Goal: Navigation & Orientation: Find specific page/section

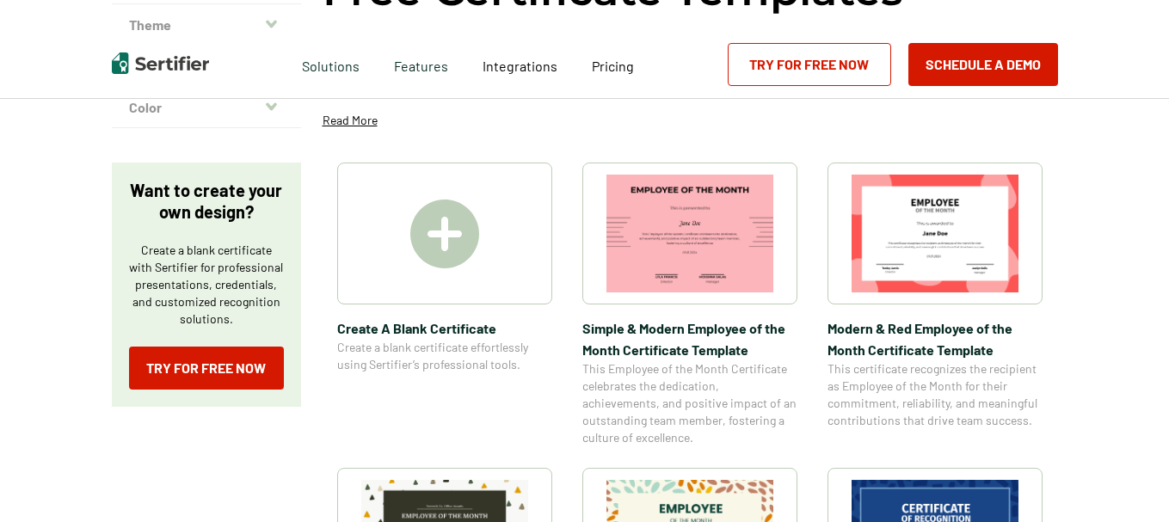
scroll to position [211, 0]
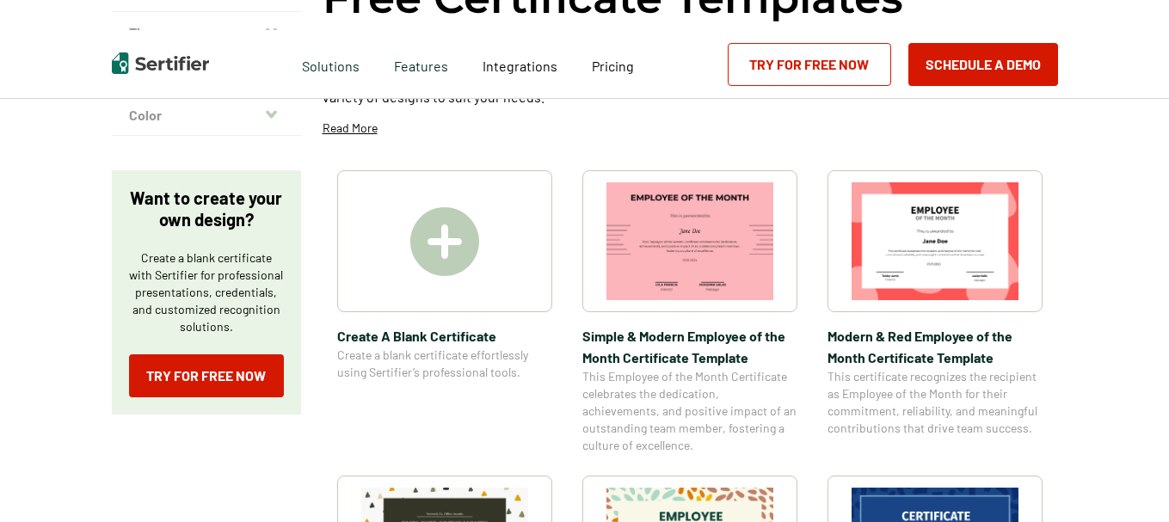
click at [454, 242] on img at bounding box center [444, 241] width 69 height 69
click at [435, 349] on span "Create a blank certificate effortlessly using Sertifier’s professional tools." at bounding box center [444, 364] width 215 height 34
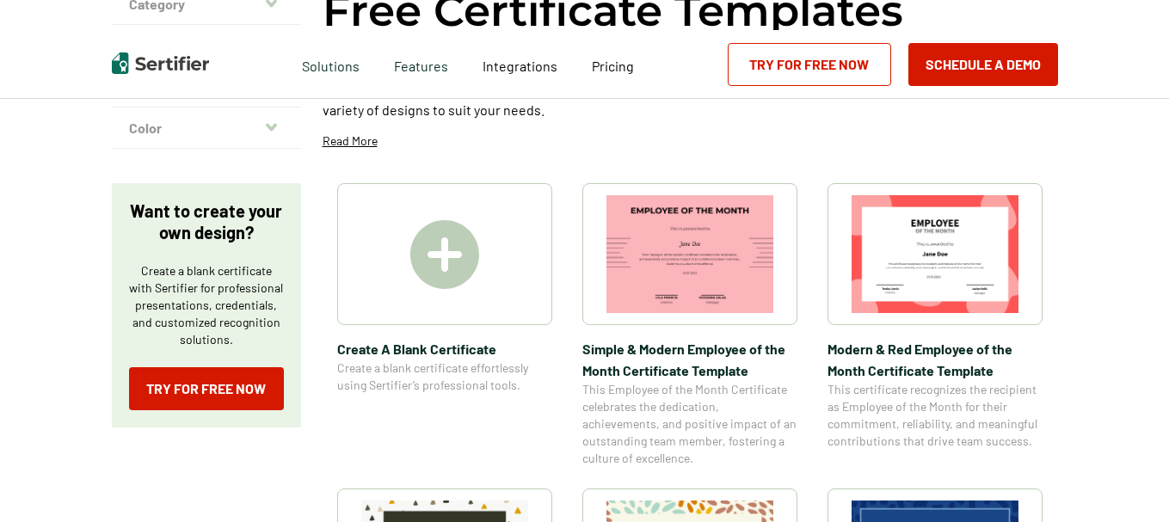
scroll to position [190, 0]
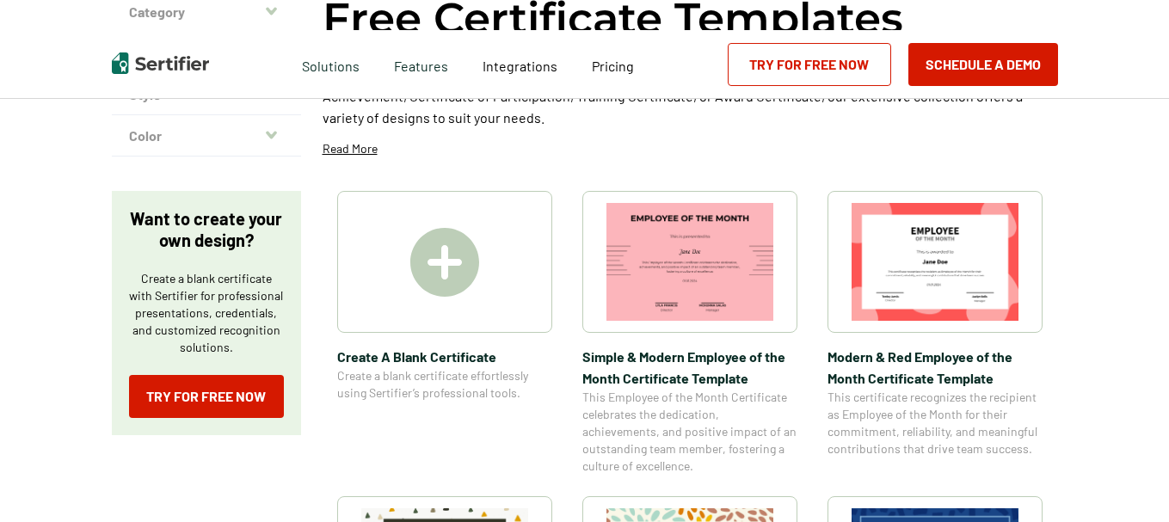
click at [429, 374] on span "Create a blank certificate effortlessly using Sertifier’s professional tools." at bounding box center [444, 384] width 215 height 34
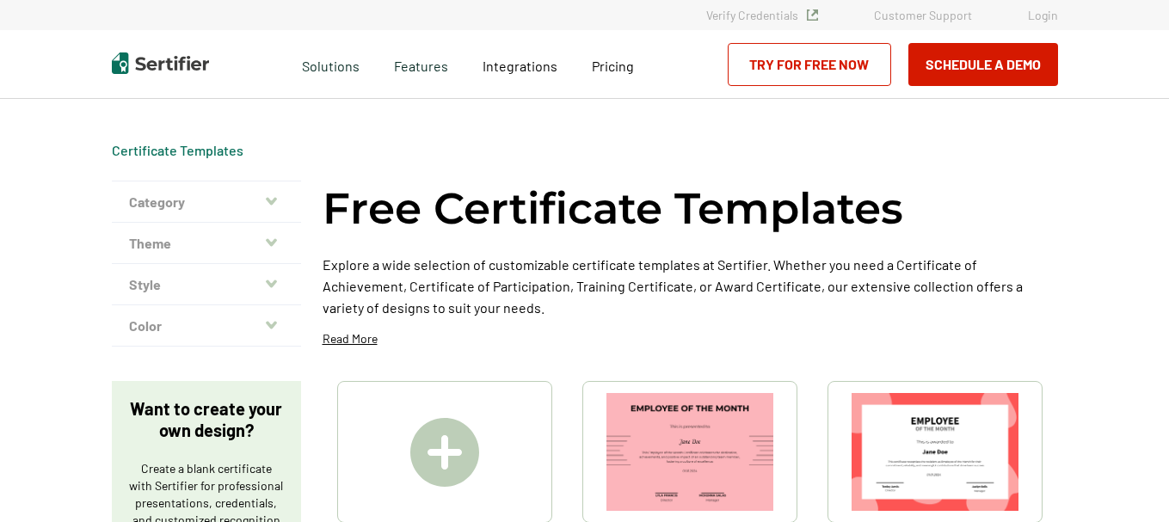
scroll to position [178, 0]
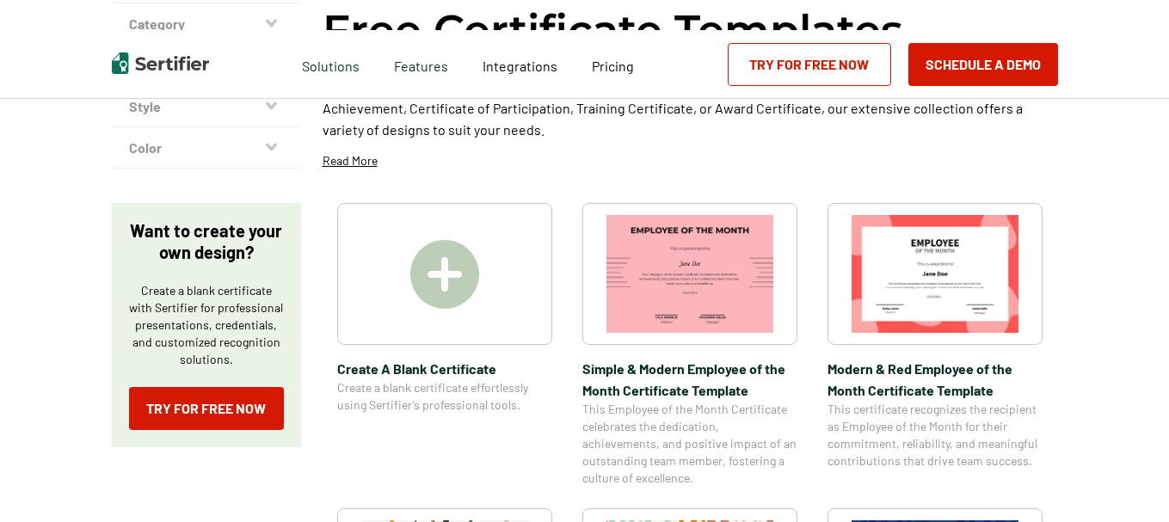
click at [444, 279] on img at bounding box center [444, 274] width 69 height 69
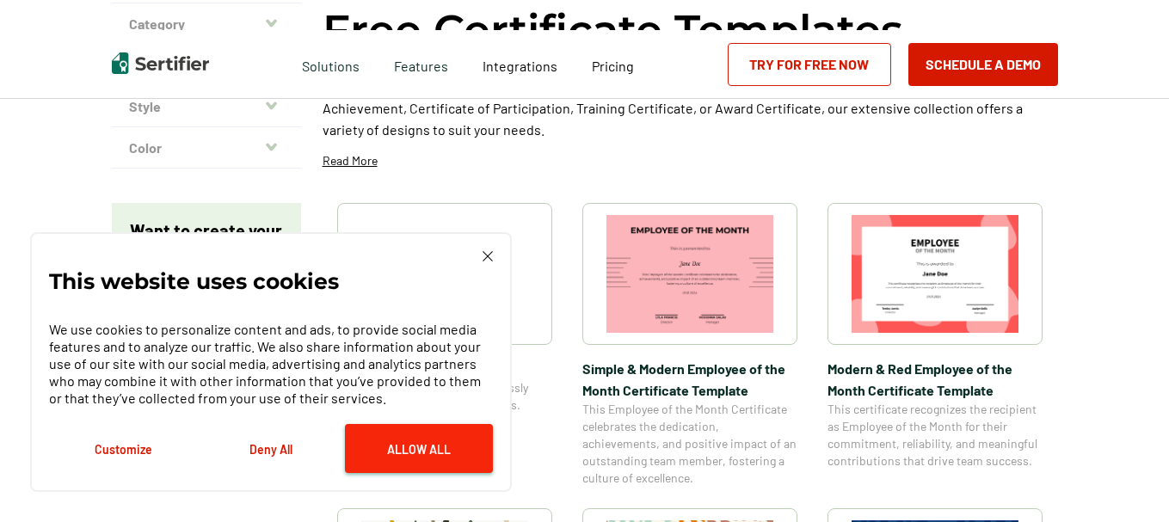
click at [453, 447] on button "Allow All" at bounding box center [419, 448] width 148 height 49
